Goal: Task Accomplishment & Management: Manage account settings

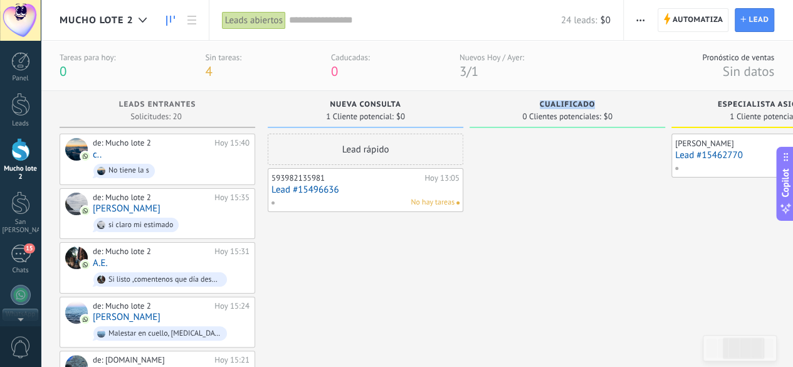
scroll to position [19, 0]
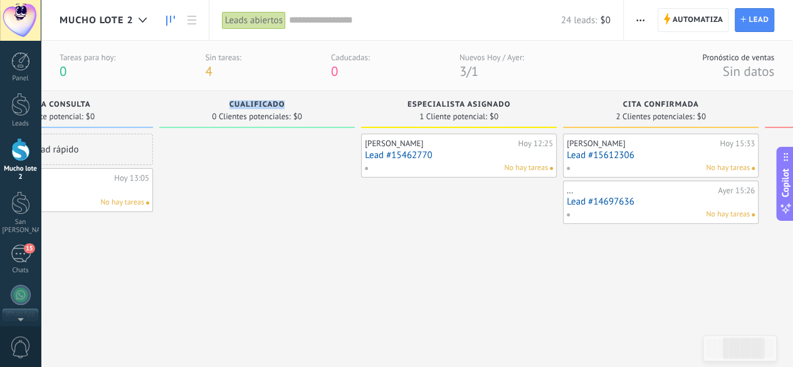
click at [99, 23] on span "Mucho lote 2" at bounding box center [97, 20] width 74 height 12
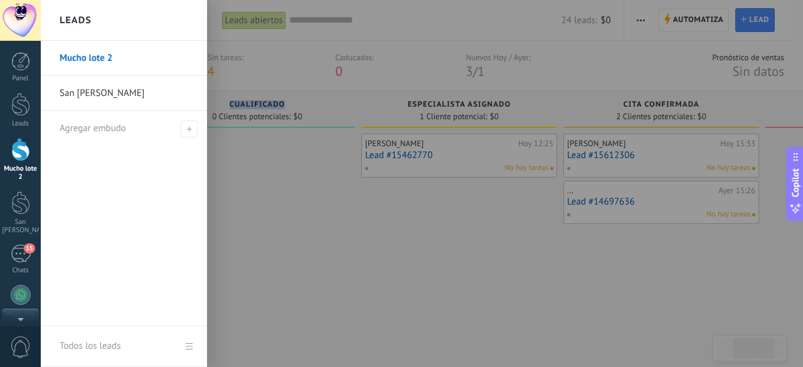
click at [107, 61] on link "Mucho lote 2" at bounding box center [127, 58] width 135 height 35
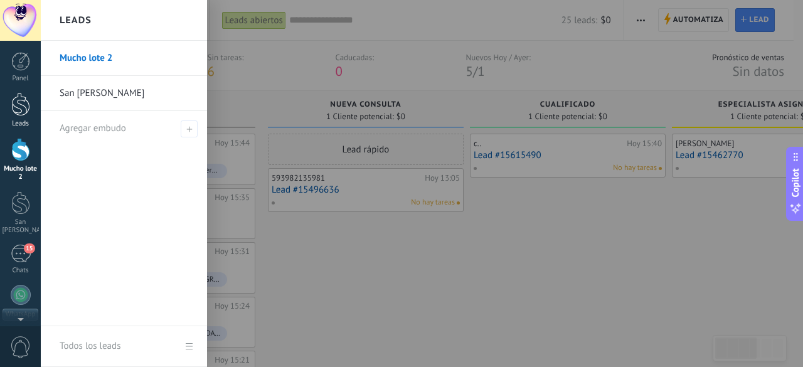
click at [21, 113] on div at bounding box center [20, 104] width 19 height 23
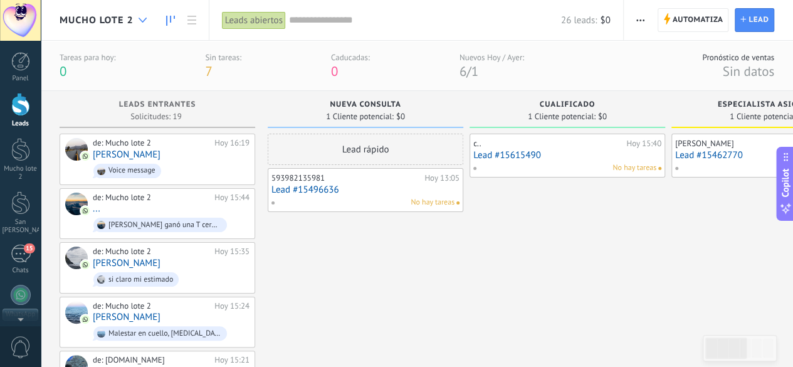
click at [140, 23] on div at bounding box center [142, 20] width 21 height 24
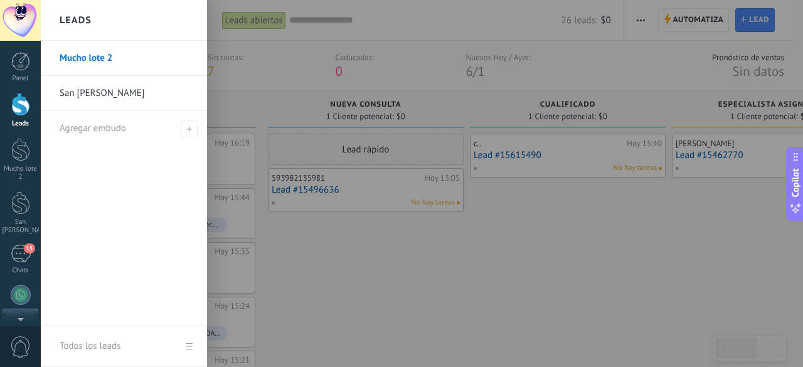
click at [125, 93] on link "San [PERSON_NAME]" at bounding box center [127, 93] width 135 height 35
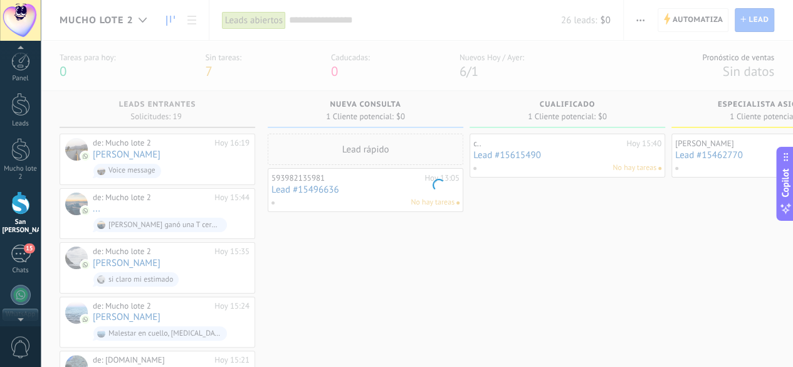
scroll to position [4, 0]
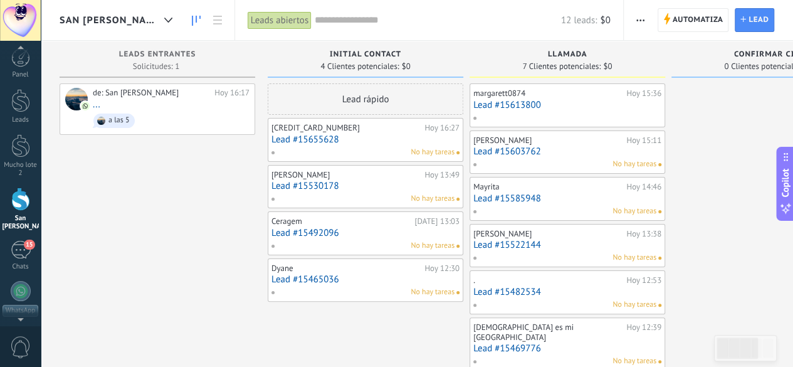
click at [519, 105] on link "Lead #15613800" at bounding box center [568, 105] width 188 height 11
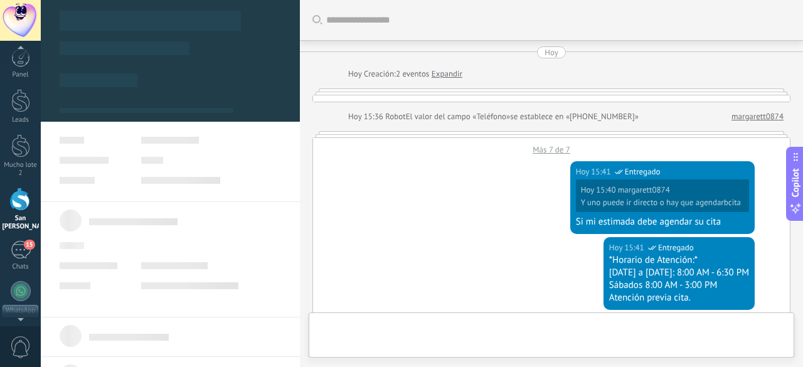
scroll to position [19, 0]
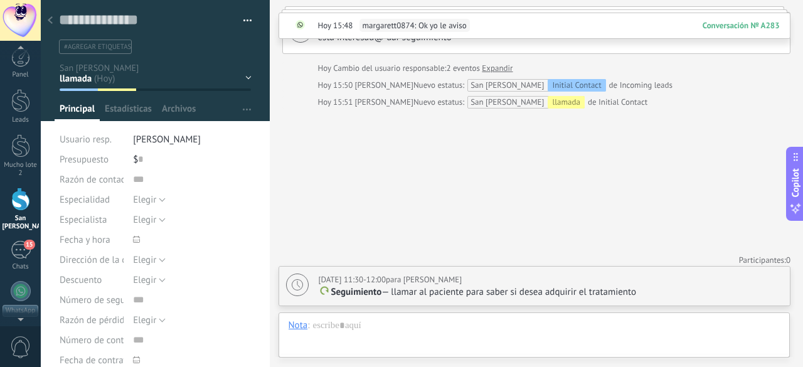
click at [55, 23] on div at bounding box center [50, 21] width 18 height 24
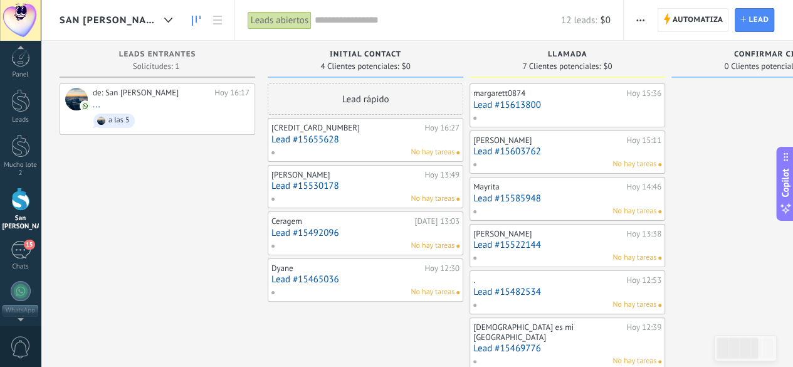
click at [519, 152] on link "Lead #15603762" at bounding box center [568, 151] width 188 height 11
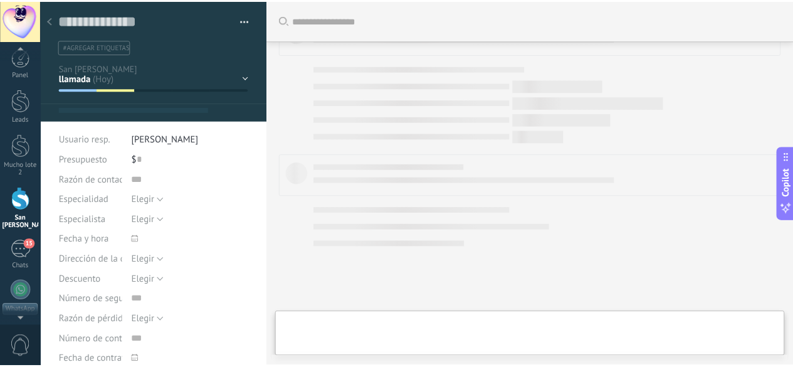
scroll to position [19, 0]
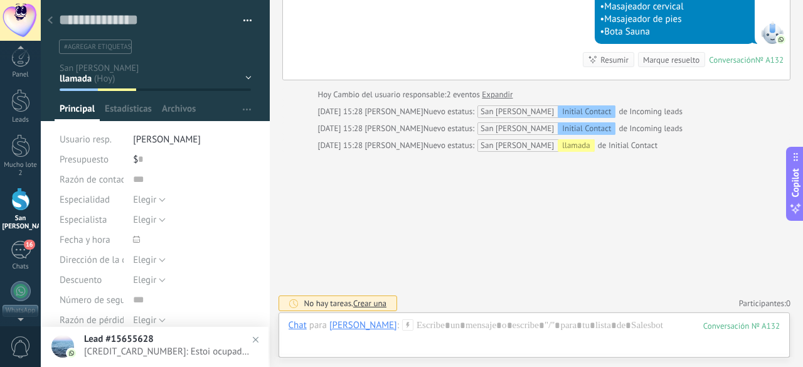
click at [53, 20] on div at bounding box center [50, 21] width 18 height 24
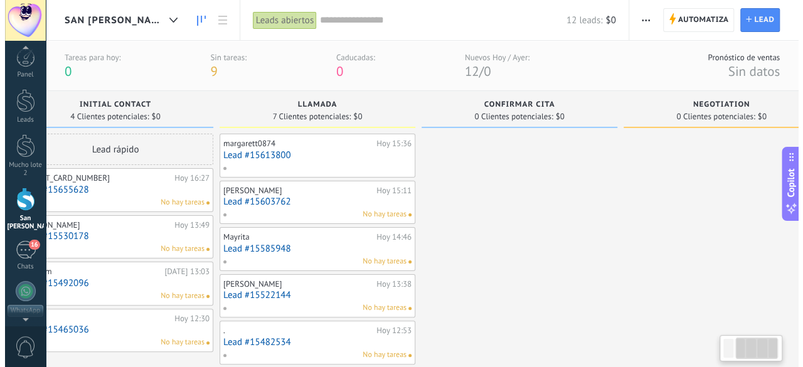
scroll to position [0, 295]
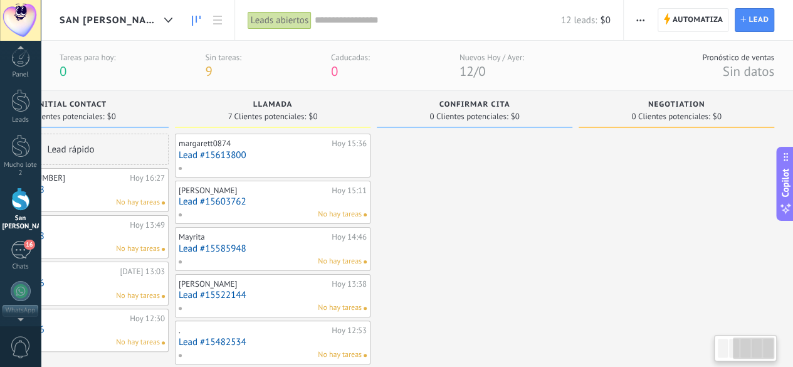
drag, startPoint x: 716, startPoint y: 282, endPoint x: 245, endPoint y: 252, distance: 471.4
click at [246, 252] on div "Leads Entrantes Solicitudes: 1 0 0 0 1 0 0 0 1 de: [PERSON_NAME][DATE] 16:17 ..…" at bounding box center [279, 279] width 1029 height 377
click at [245, 252] on link "Lead #15585948" at bounding box center [273, 248] width 188 height 11
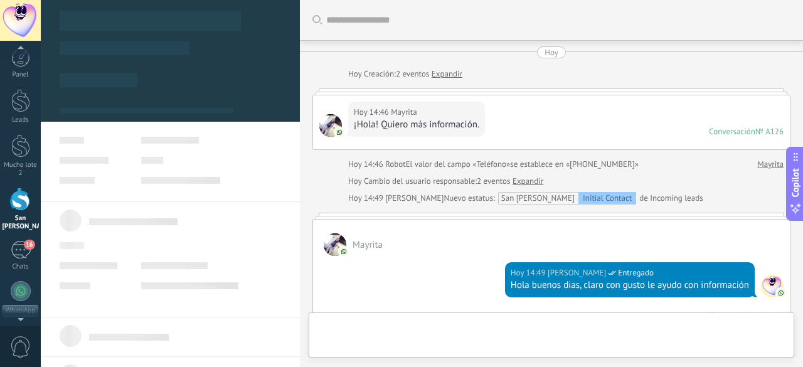
scroll to position [471, 0]
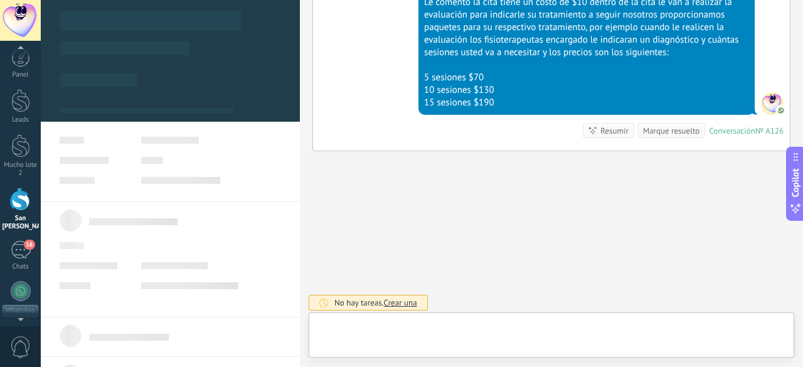
drag, startPoint x: 245, startPoint y: 252, endPoint x: 676, endPoint y: 231, distance: 431.4
type textarea "**********"
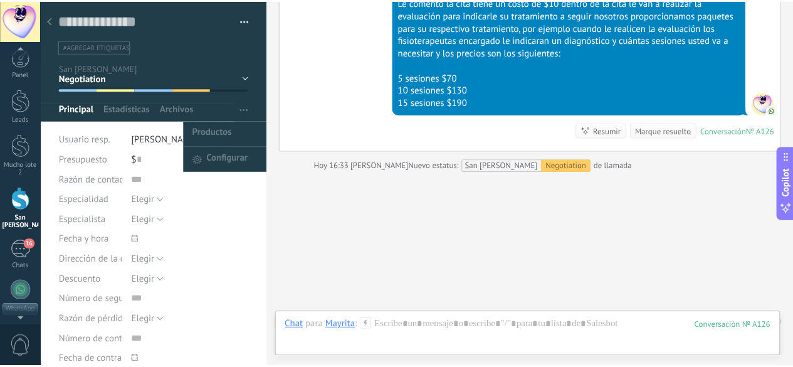
scroll to position [492, 0]
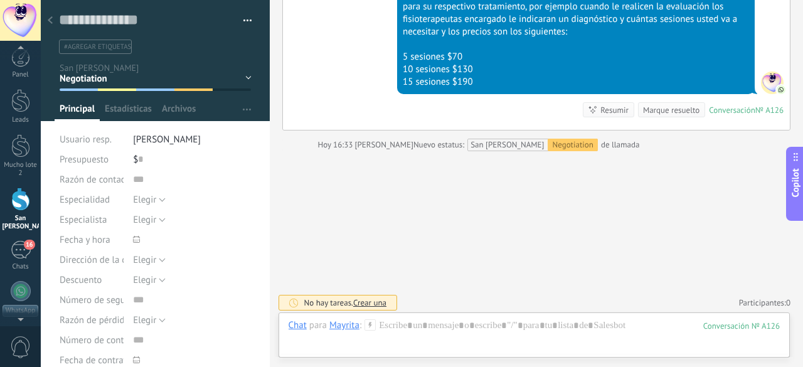
click at [48, 21] on icon at bounding box center [50, 20] width 5 height 8
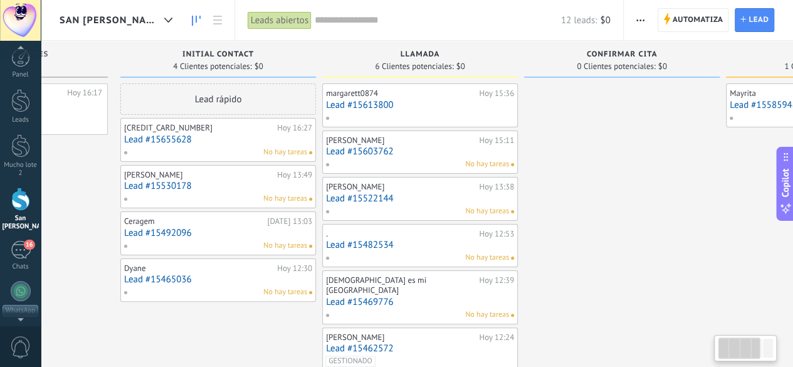
scroll to position [0, 31]
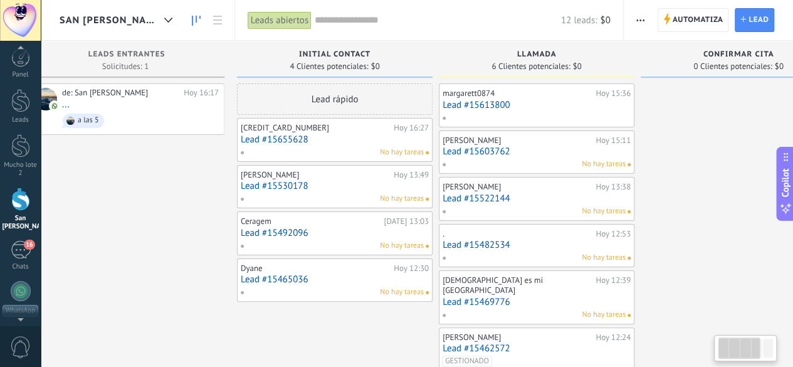
drag, startPoint x: 528, startPoint y: 176, endPoint x: 802, endPoint y: 115, distance: 280.9
click at [793, 115] on html ".abecls-1,.abecls-2{fill-rule:evenodd}.abecls-2{fill:#fff} .abhcls-1{fill:none}…" at bounding box center [396, 183] width 793 height 367
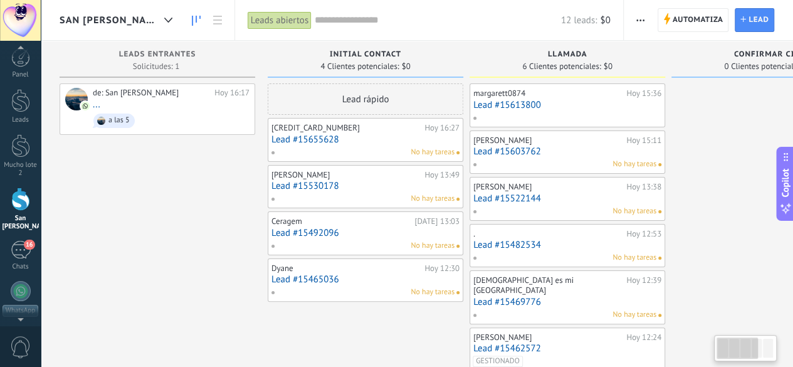
drag, startPoint x: 345, startPoint y: 327, endPoint x: 588, endPoint y: 317, distance: 243.6
click at [546, 321] on div "Leads Entrantes Solicitudes: 1 0 0 0 1 de: [PERSON_NAME][DATE] 16:17 ... a las …" at bounding box center [574, 206] width 1029 height 330
click at [15, 245] on div "15" at bounding box center [21, 250] width 20 height 18
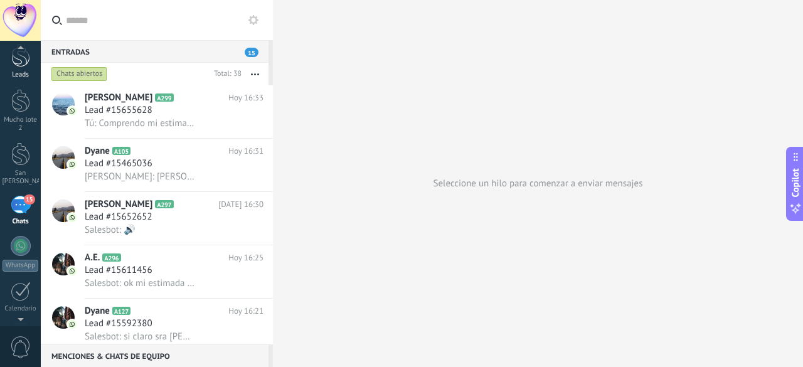
click at [21, 72] on div "Leads" at bounding box center [21, 75] width 36 height 8
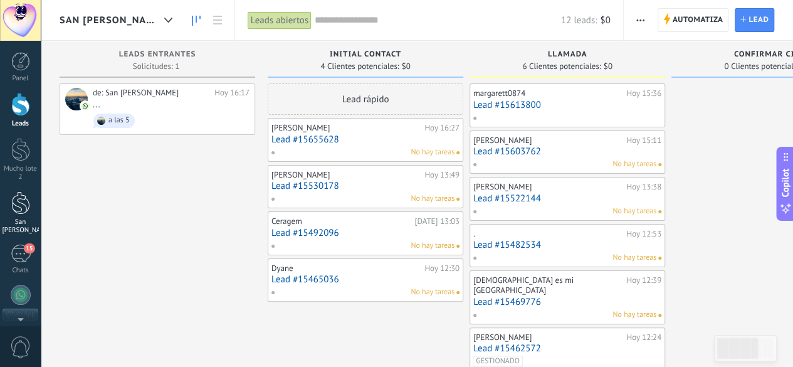
click at [18, 218] on div "San [PERSON_NAME]" at bounding box center [21, 226] width 36 height 16
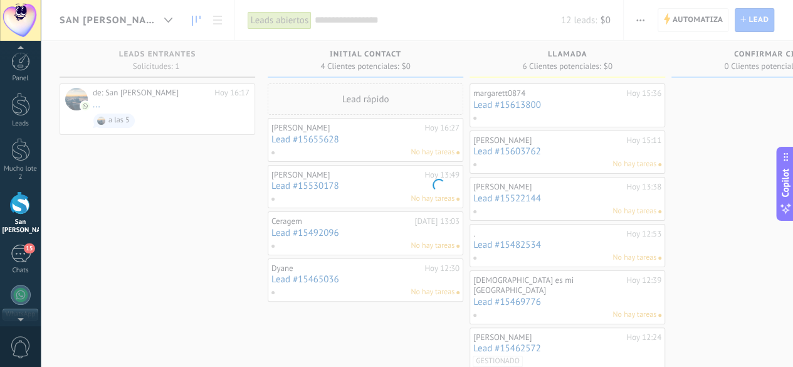
scroll to position [4, 0]
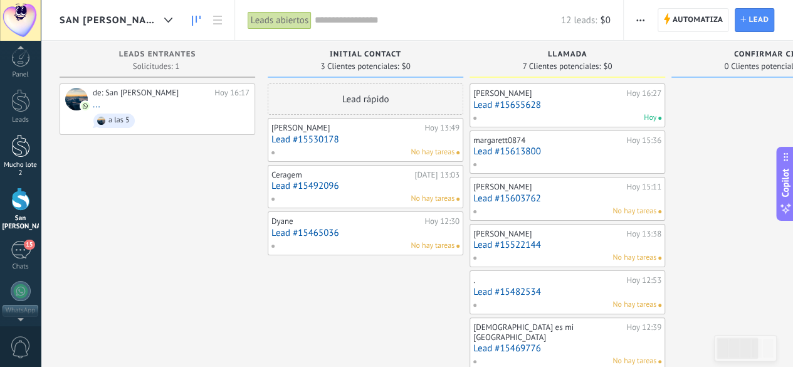
click at [18, 162] on div "Mucho lote 2" at bounding box center [21, 169] width 36 height 16
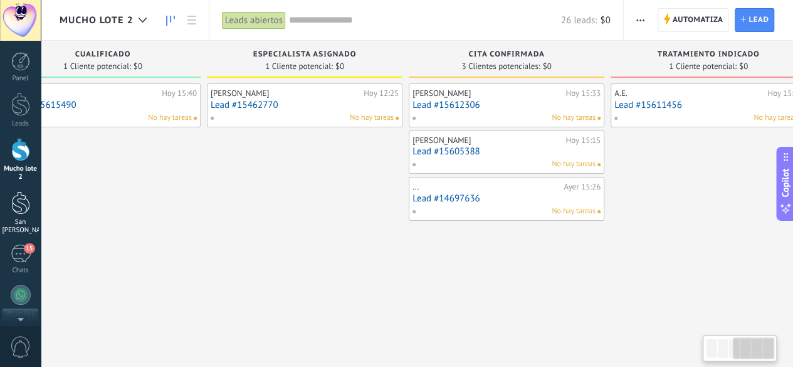
scroll to position [0, 496]
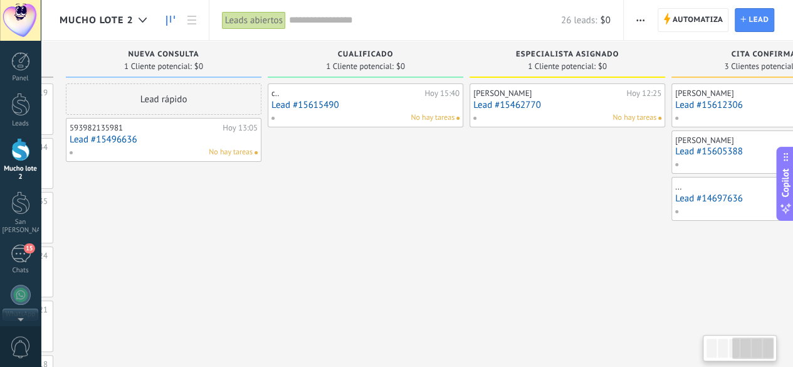
drag, startPoint x: 536, startPoint y: 203, endPoint x: 414, endPoint y: 199, distance: 121.7
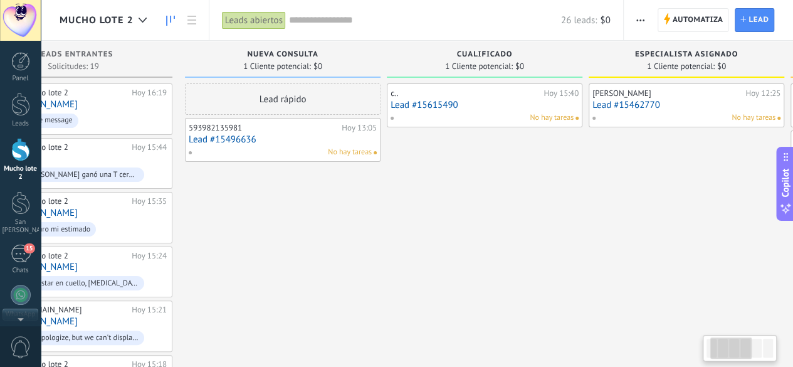
drag, startPoint x: 414, startPoint y: 199, endPoint x: 531, endPoint y: 184, distance: 117.6
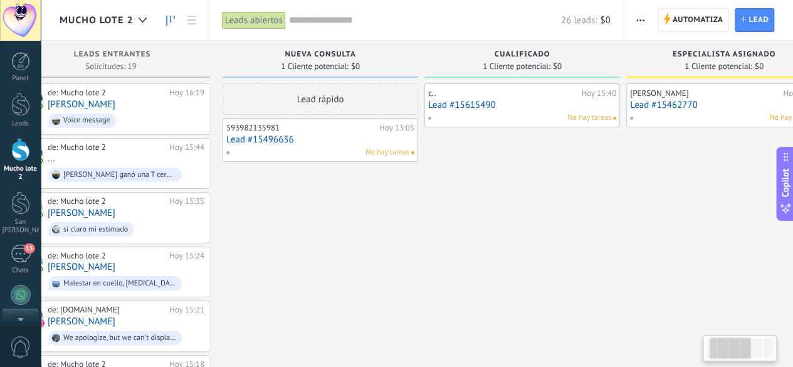
drag, startPoint x: 567, startPoint y: 176, endPoint x: 595, endPoint y: 167, distance: 28.8
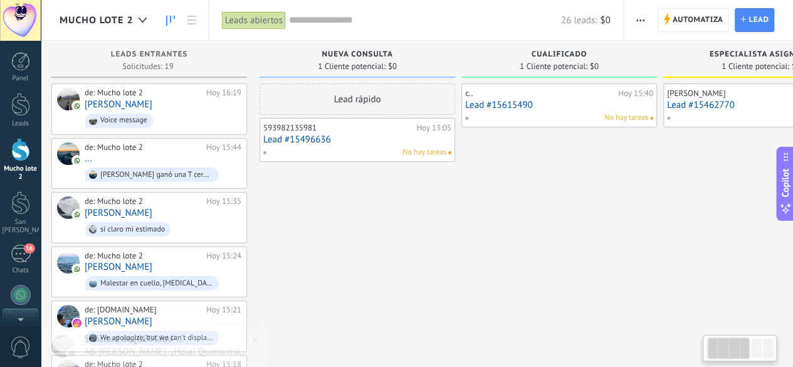
scroll to position [0, 0]
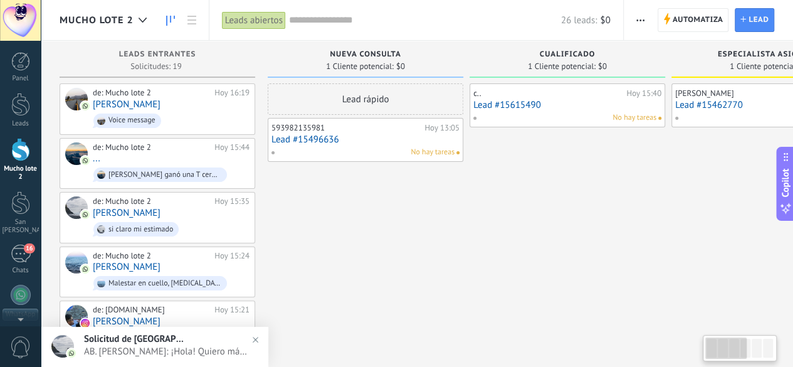
drag, startPoint x: 285, startPoint y: 211, endPoint x: 285, endPoint y: 195, distance: 15.7
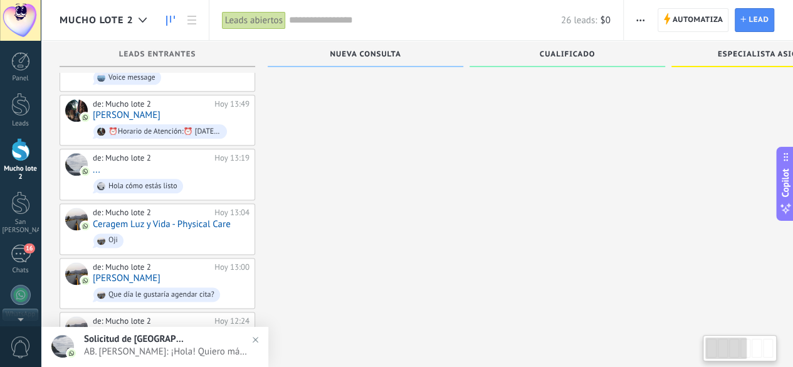
scroll to position [756, 0]
